Goal: Navigation & Orientation: Find specific page/section

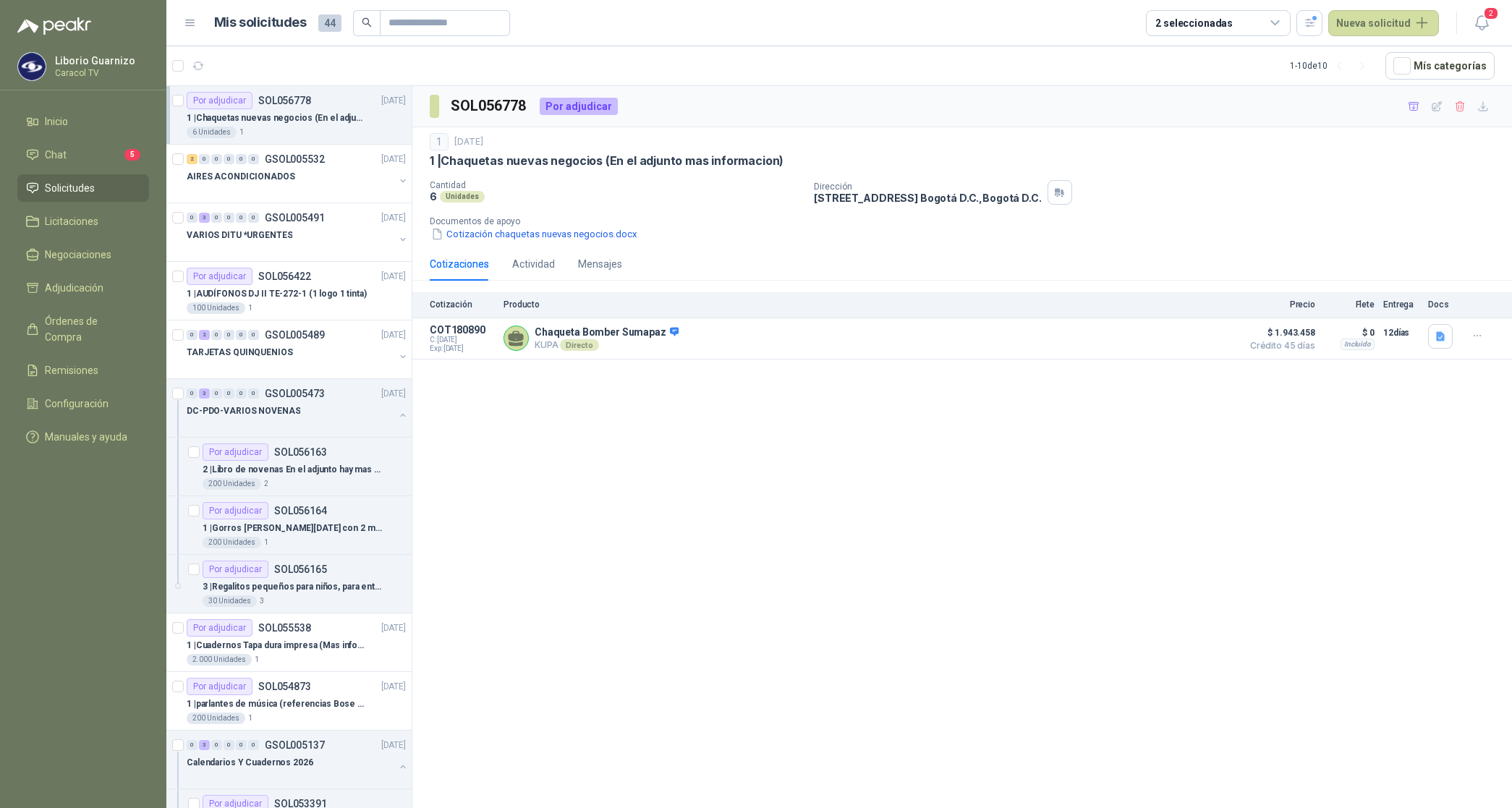
click at [267, 124] on p "1 | Chaquetas nuevas negocios (En el adjunto mas informacion)" at bounding box center [276, 118] width 181 height 14
click at [239, 180] on p "AIRES ACONDICIONADOS" at bounding box center [240, 177] width 109 height 14
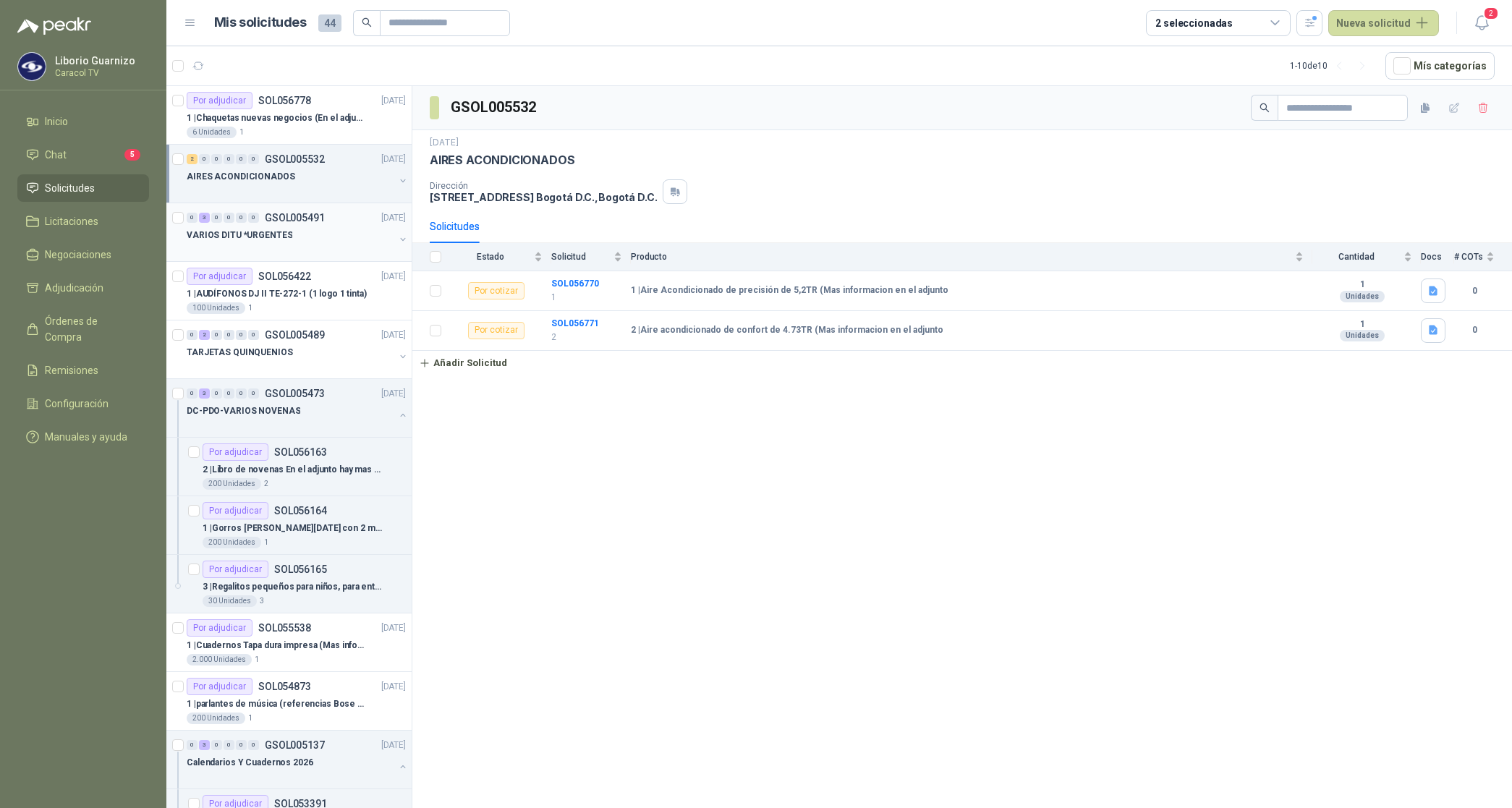
click at [261, 244] on div at bounding box center [290, 249] width 208 height 11
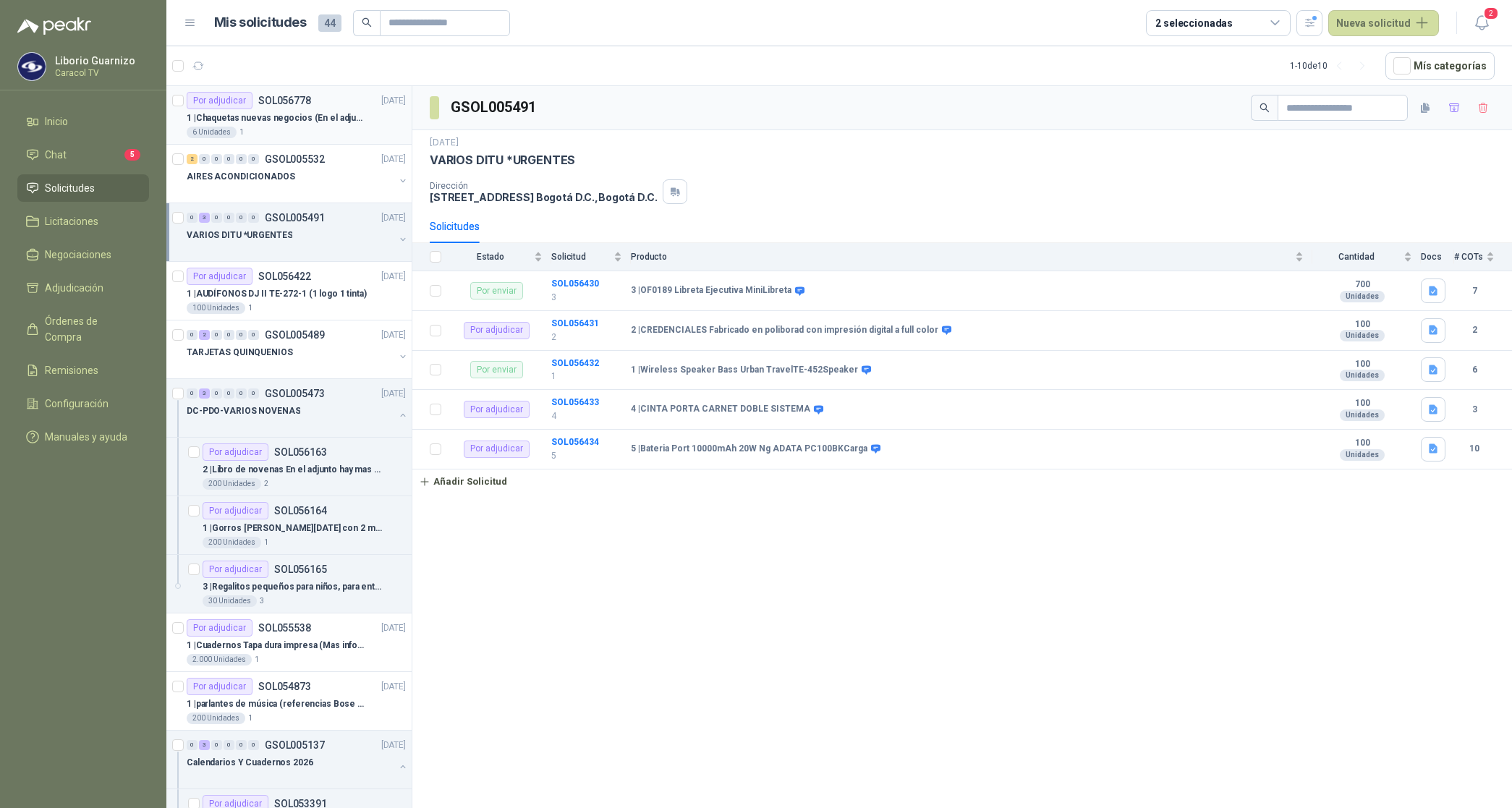
click at [284, 120] on p "1 | Chaquetas nuevas negocios (En el adjunto mas informacion)" at bounding box center [276, 118] width 181 height 14
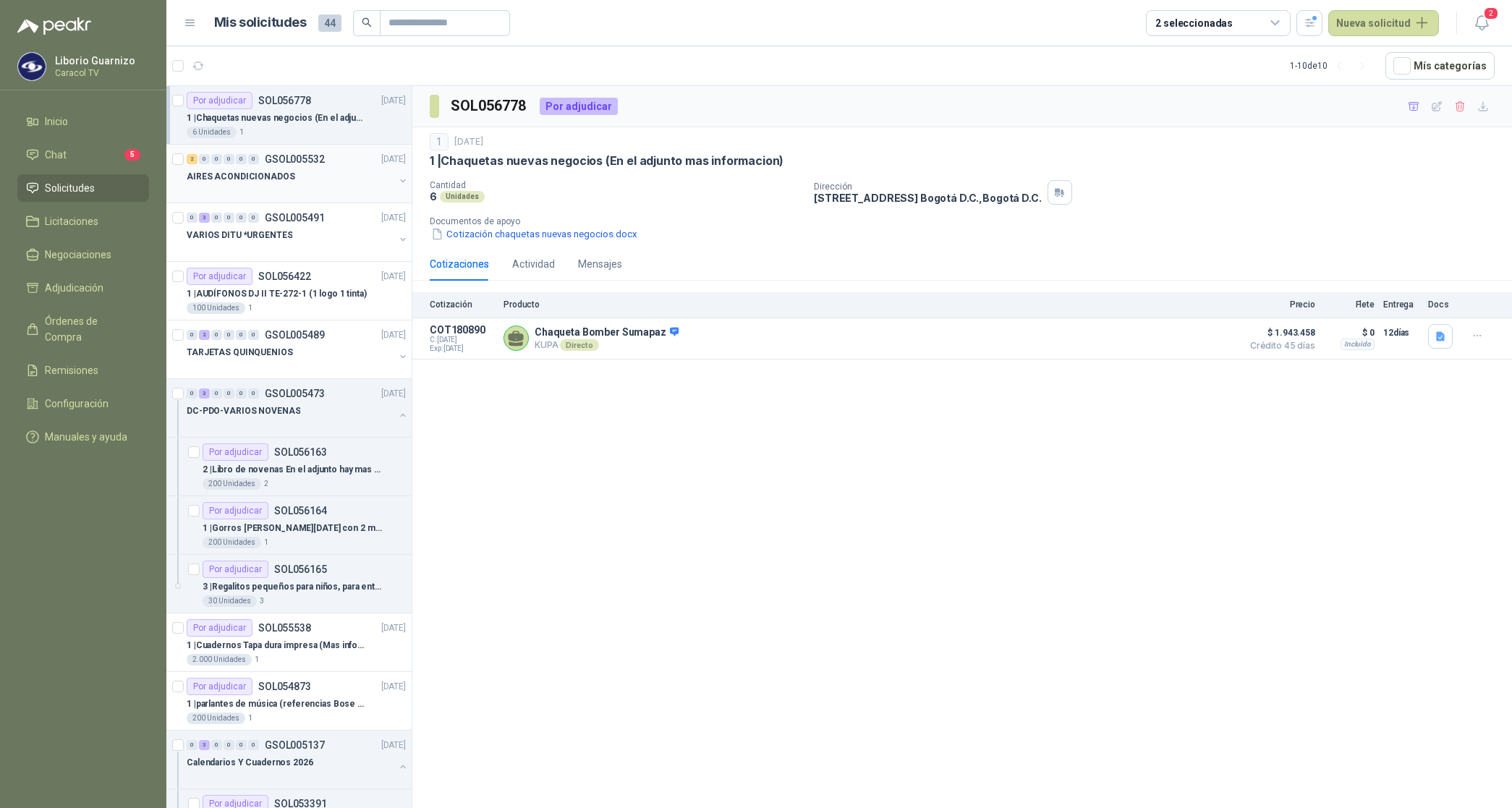
click at [262, 177] on p "AIRES ACONDICIONADOS" at bounding box center [240, 177] width 109 height 14
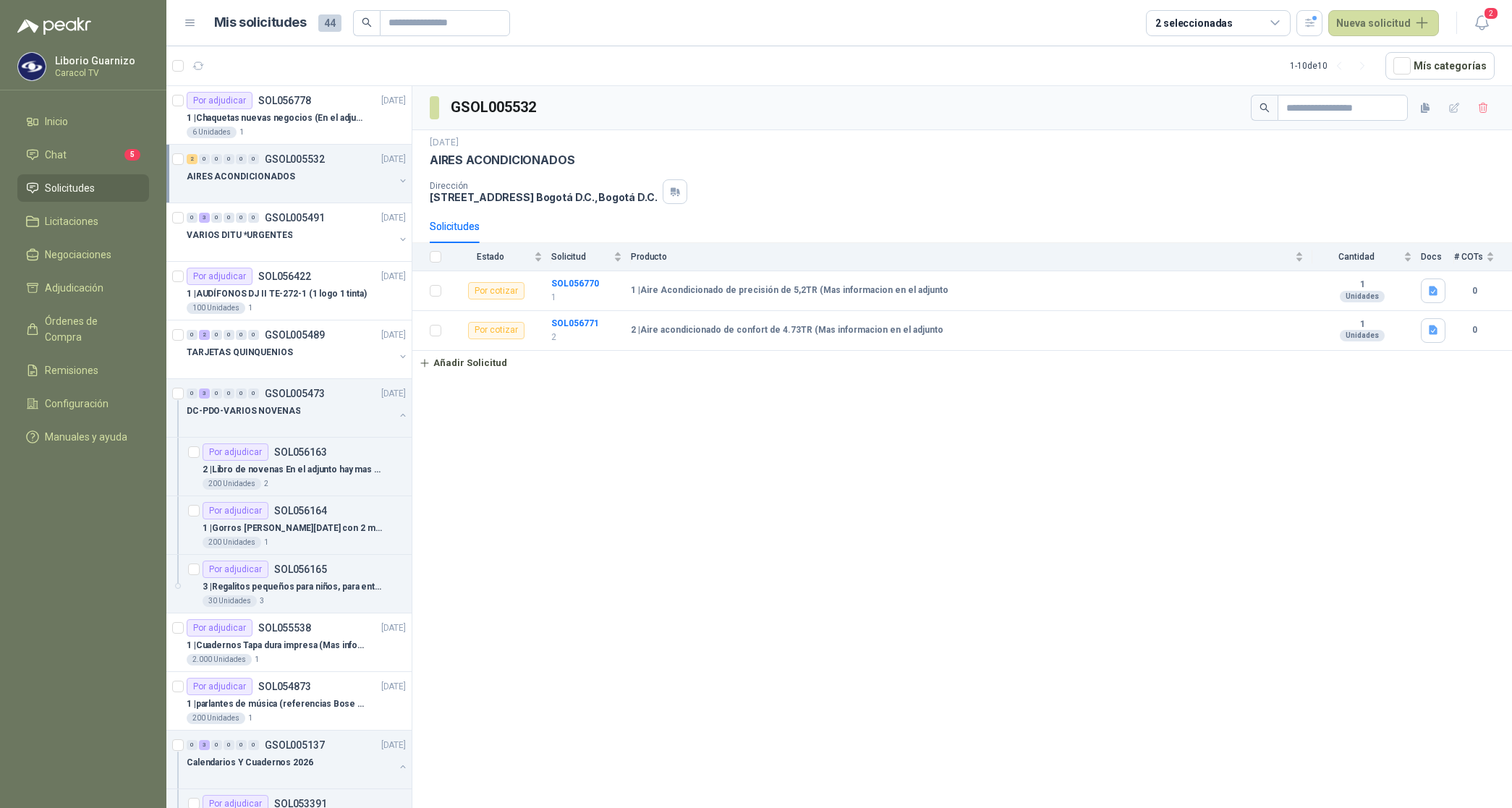
click at [254, 178] on p "AIRES ACONDICIONADOS" at bounding box center [240, 177] width 109 height 14
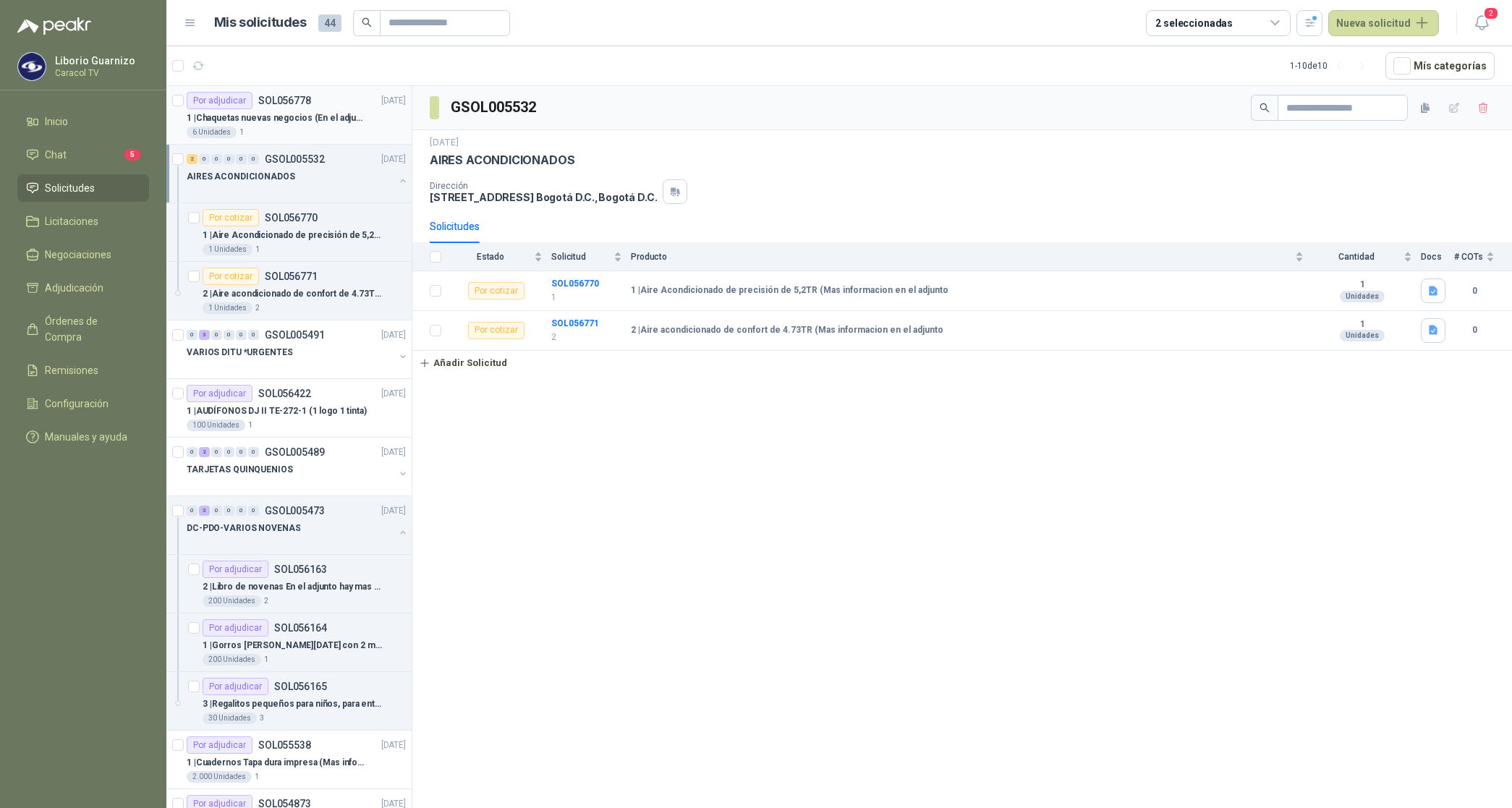
click at [305, 123] on p "1 | Chaquetas nuevas negocios (En el adjunto mas informacion)" at bounding box center [276, 118] width 181 height 14
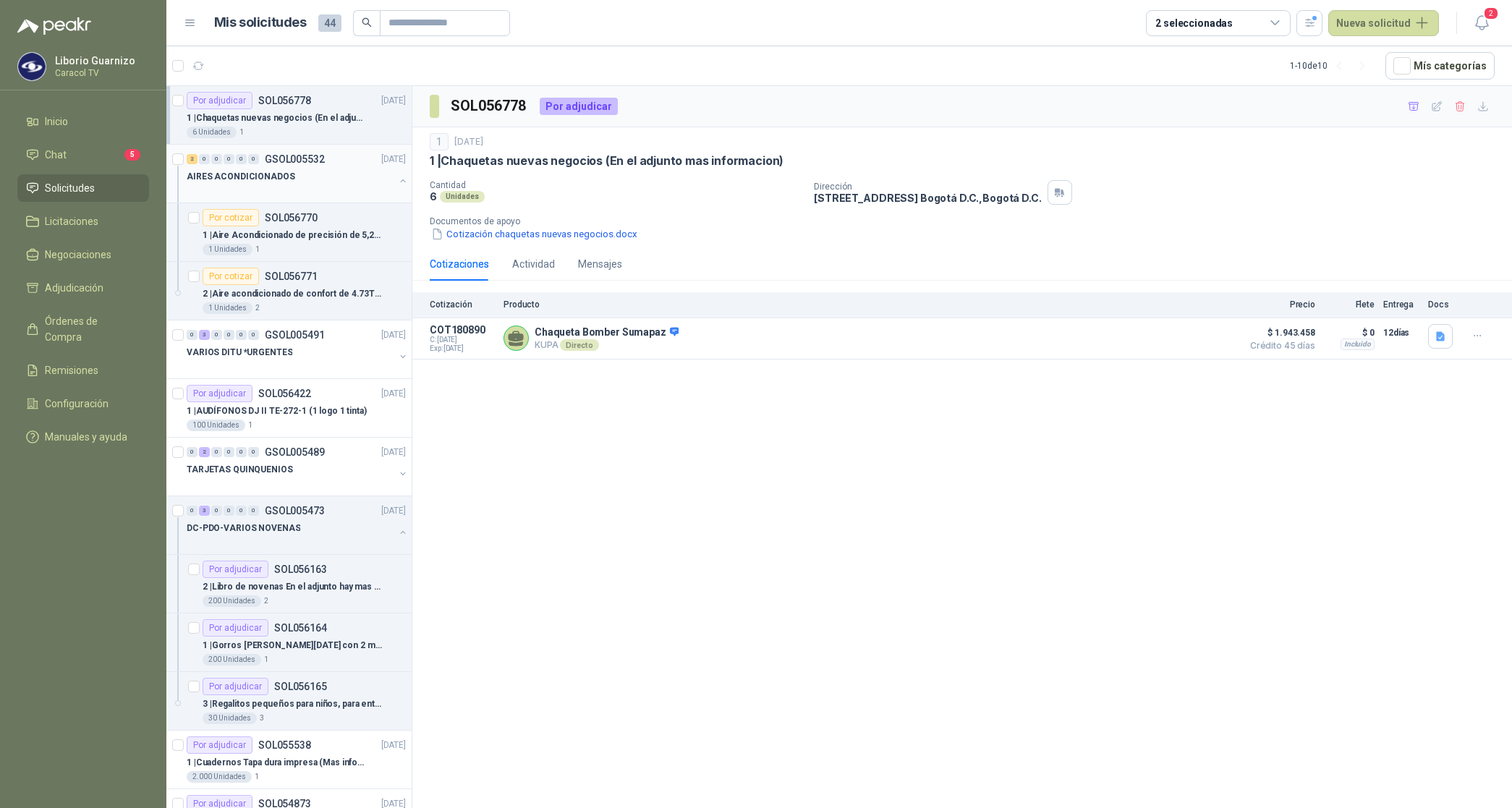
click at [273, 171] on p "AIRES ACONDICIONADOS" at bounding box center [240, 177] width 109 height 14
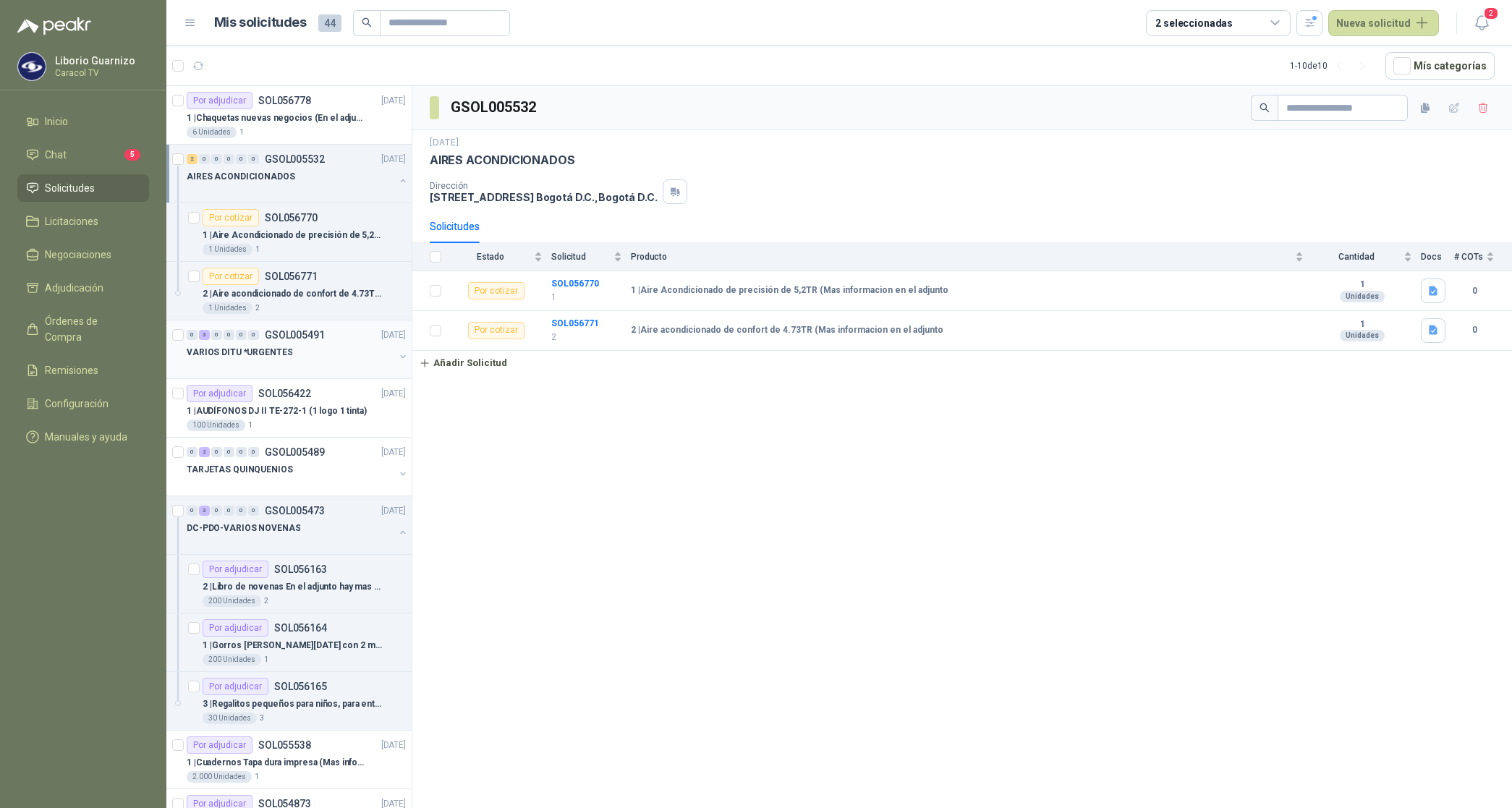
click at [273, 352] on p "VARIOS DITU *URGENTES" at bounding box center [239, 352] width 106 height 14
